Goal: Information Seeking & Learning: Learn about a topic

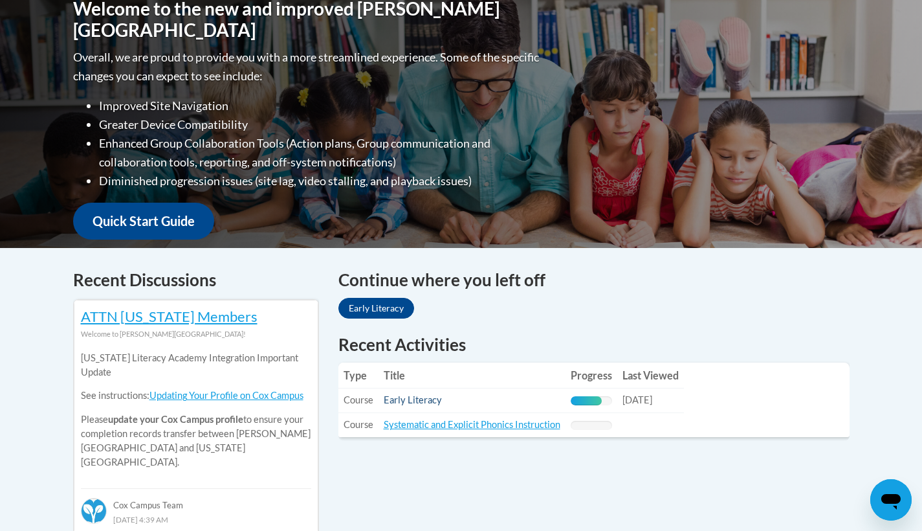
click at [417, 404] on link "Early Literacy" at bounding box center [413, 399] width 58 height 11
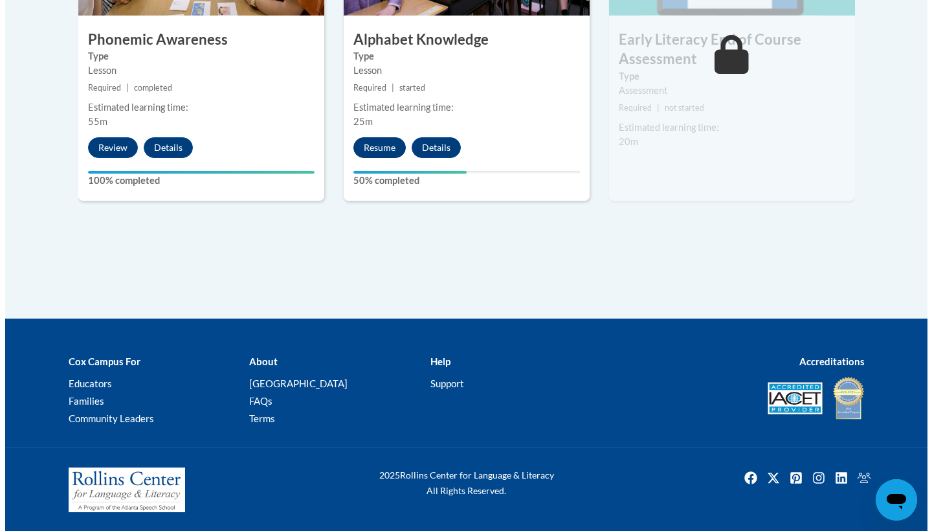
scroll to position [905, 0]
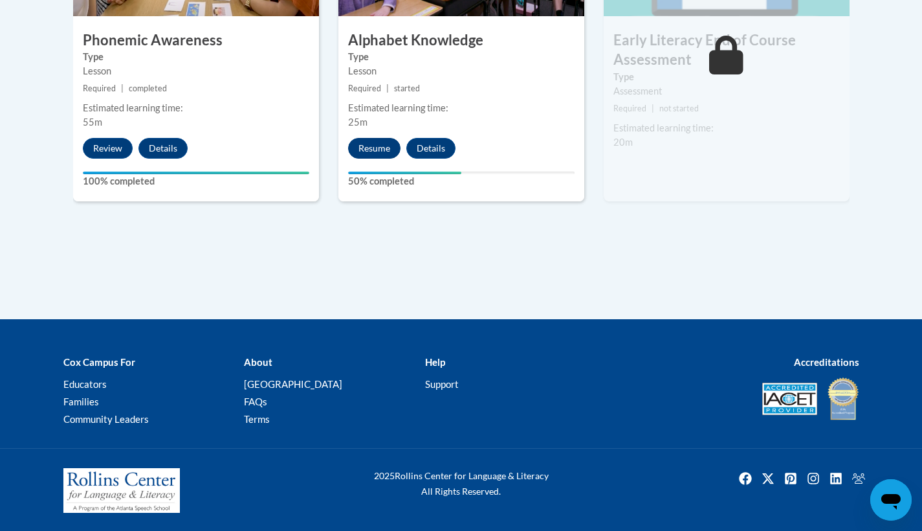
click at [384, 142] on button "Resume" at bounding box center [374, 148] width 52 height 21
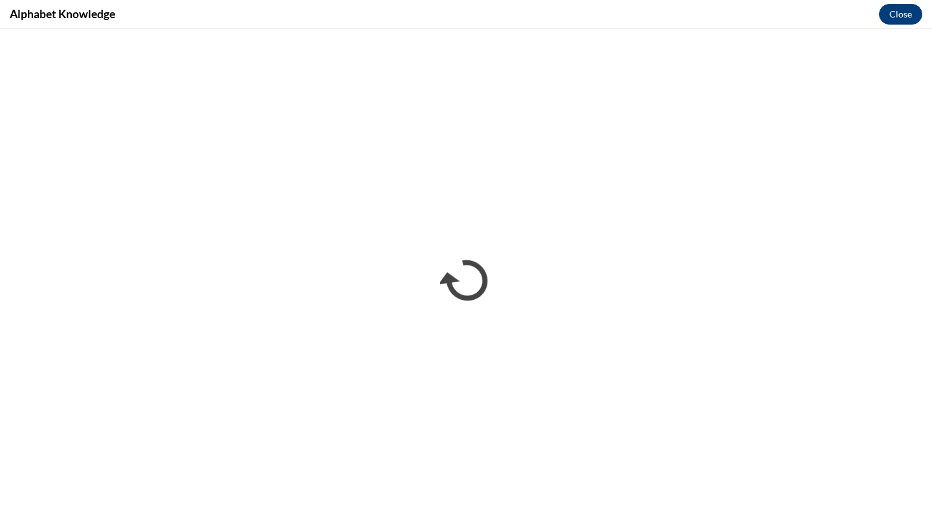
scroll to position [0, 0]
